Goal: Obtain resource: Obtain resource

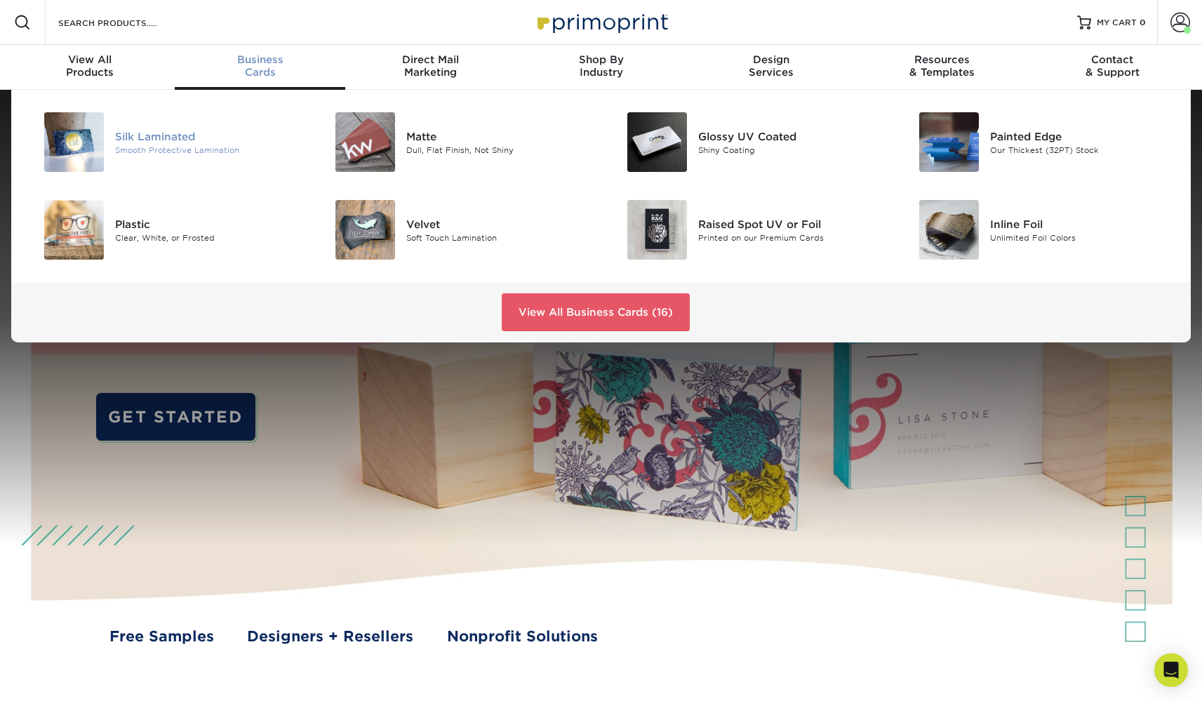
click at [170, 137] on div "Silk Laminated" at bounding box center [207, 135] width 184 height 15
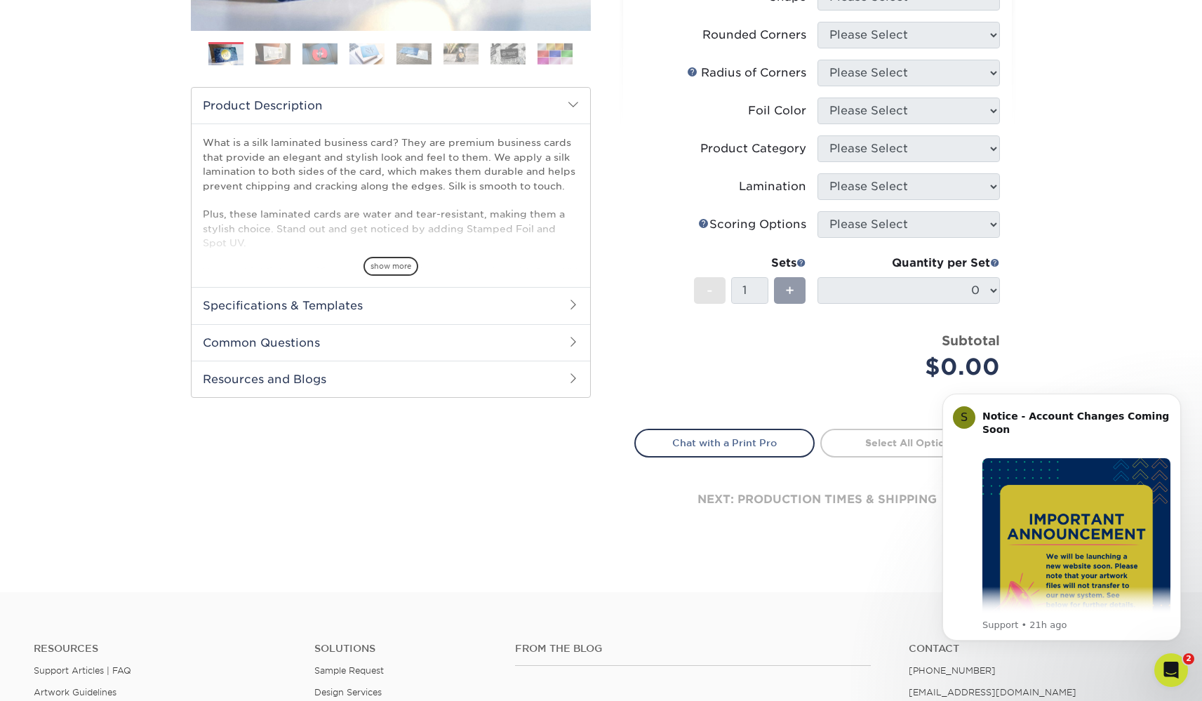
click at [262, 303] on h2 "Specifications & Templates" at bounding box center [391, 305] width 399 height 37
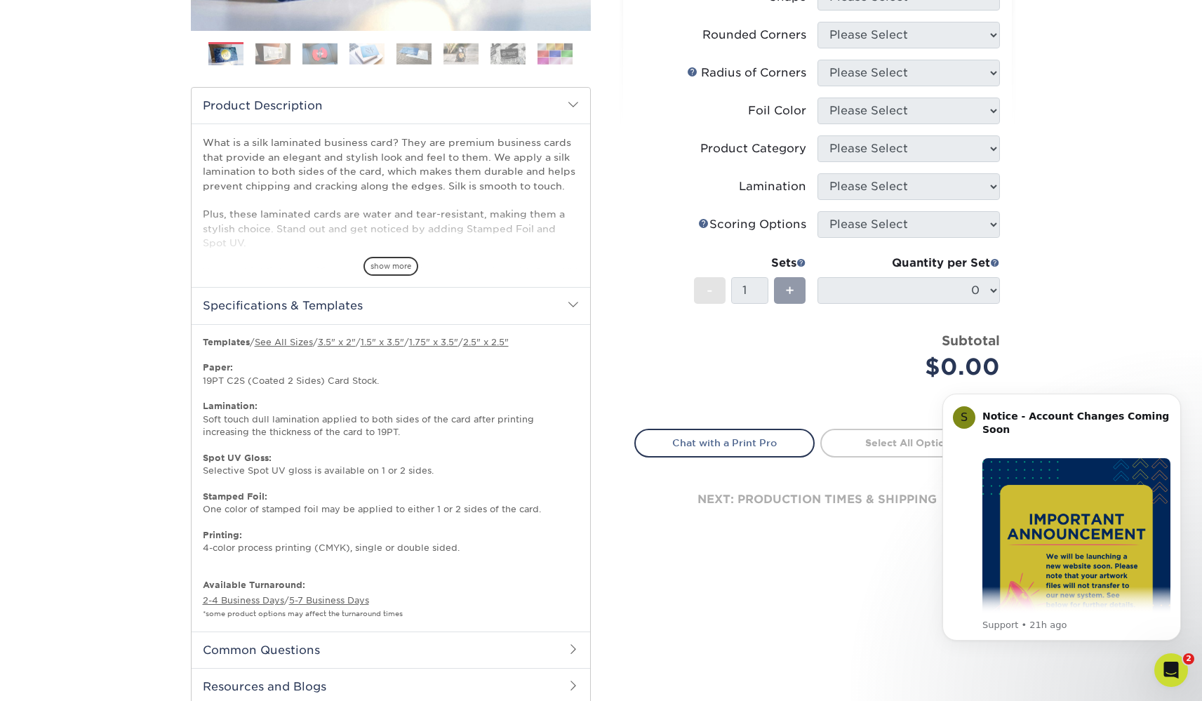
scroll to position [411, 0]
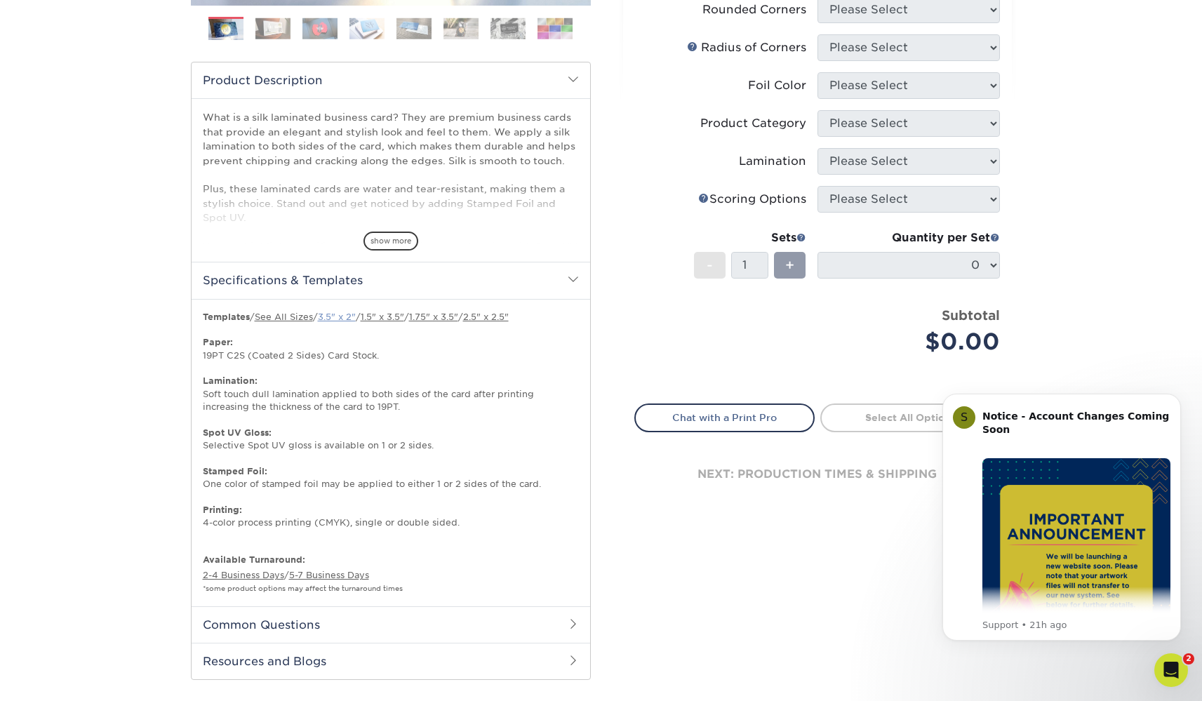
click at [343, 318] on link "3.5" x 2"" at bounding box center [337, 317] width 38 height 11
click at [284, 316] on link "See All Sizes" at bounding box center [284, 317] width 58 height 11
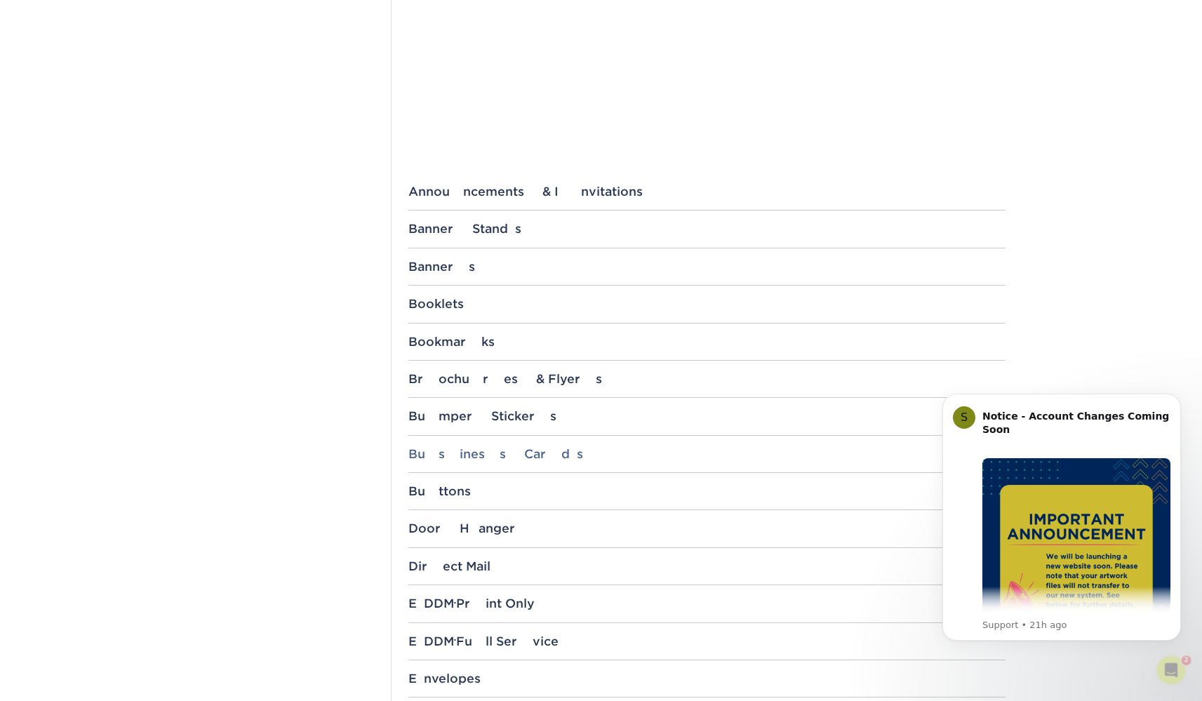
click at [453, 453] on div "Business Cards" at bounding box center [707, 454] width 597 height 14
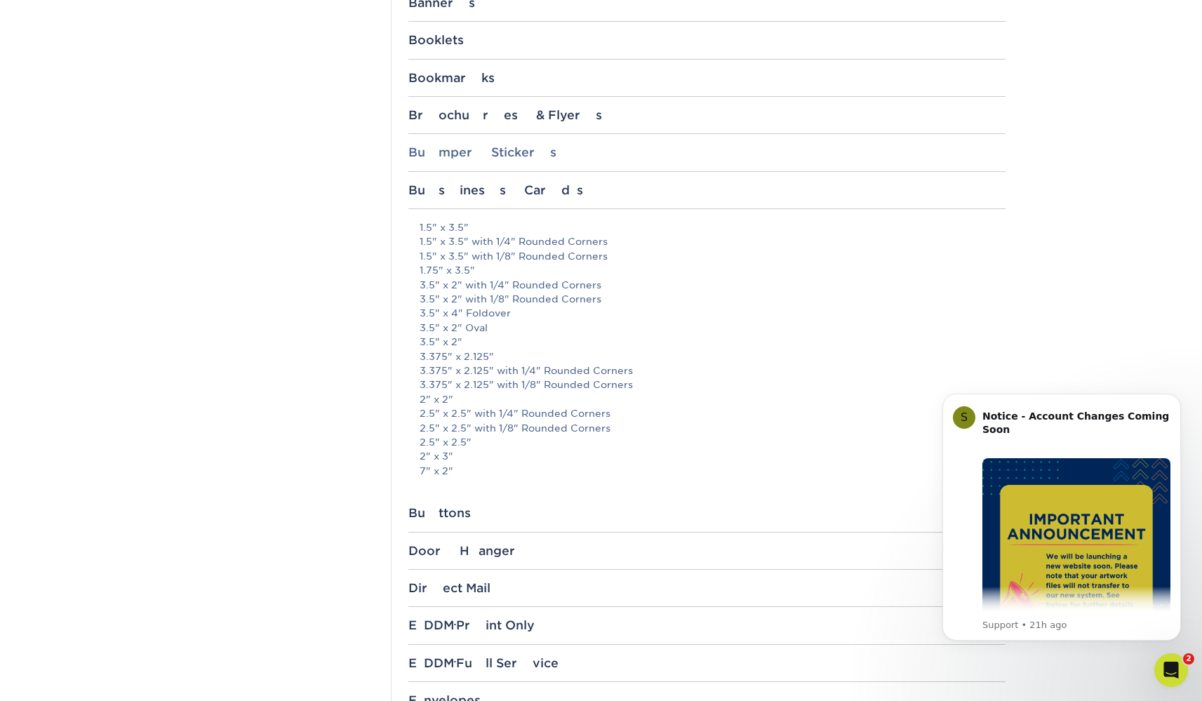
scroll to position [698, 0]
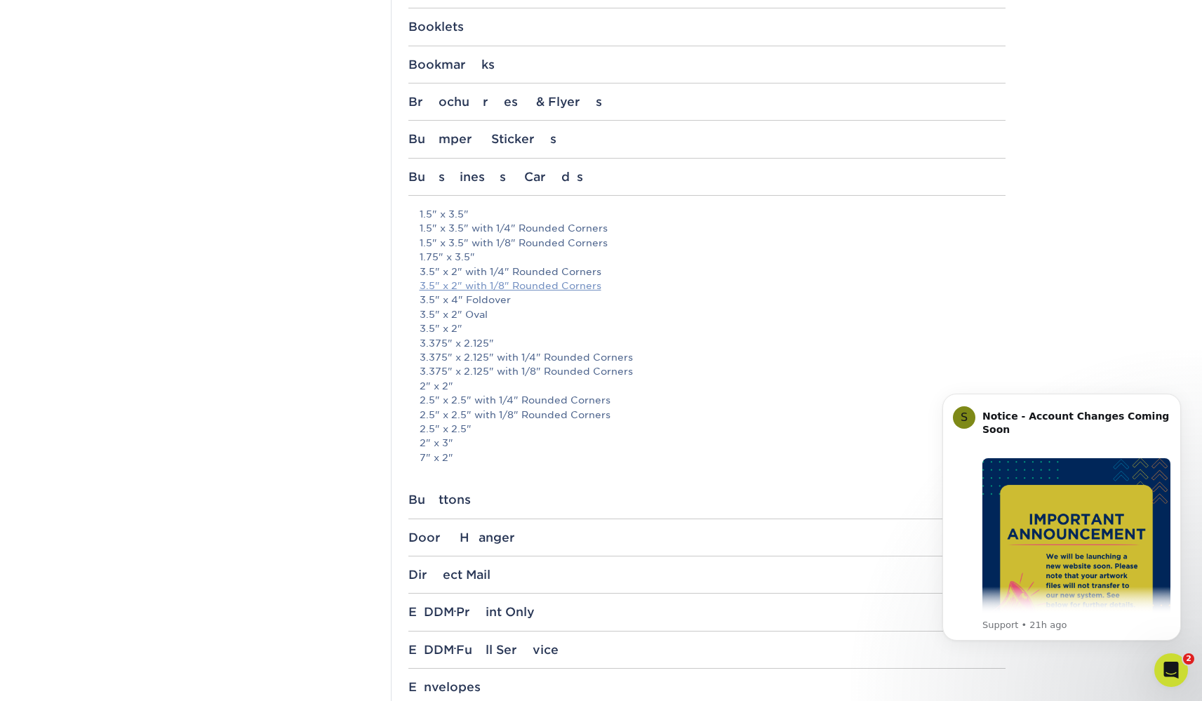
click at [470, 281] on link "3.5" x 2" with 1/8" Rounded Corners" at bounding box center [511, 285] width 182 height 11
